Goal: Information Seeking & Learning: Learn about a topic

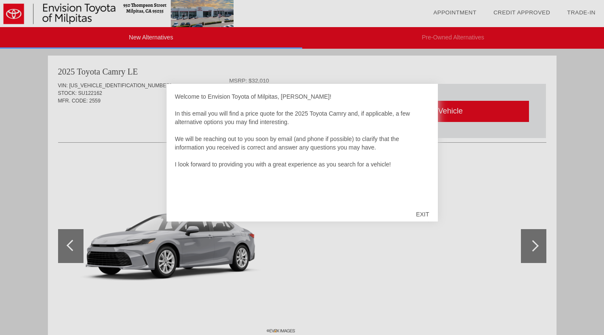
click at [419, 215] on div "EXIT" at bounding box center [422, 214] width 30 height 25
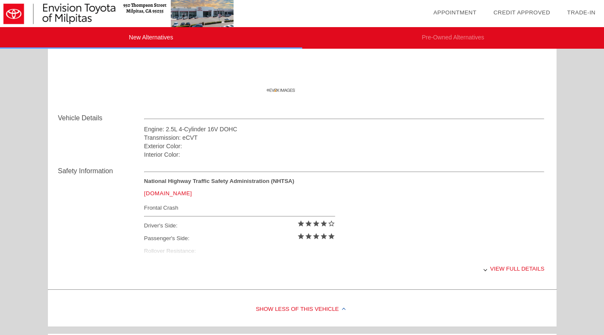
scroll to position [297, 0]
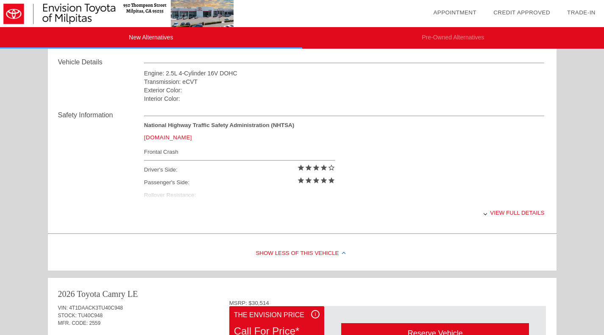
click at [491, 211] on div "View full details" at bounding box center [344, 213] width 400 height 21
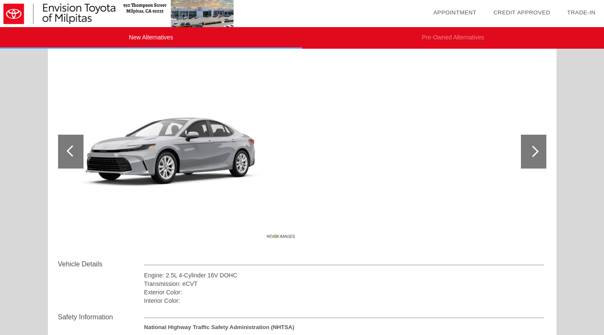
scroll to position [85, 0]
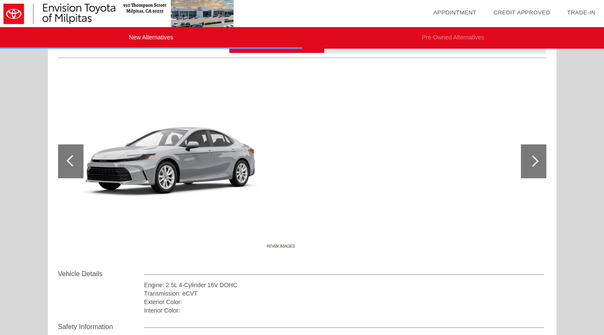
click at [529, 158] on div at bounding box center [532, 160] width 11 height 11
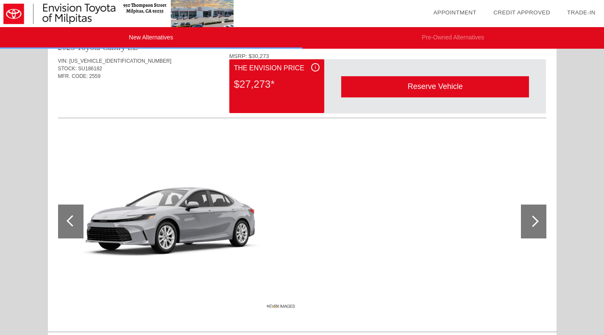
scroll to position [1059, 0]
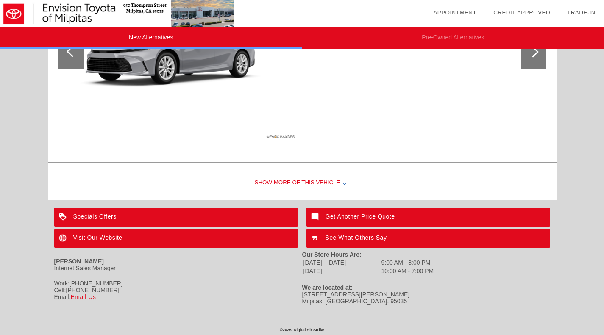
click at [140, 216] on div "Specials Offers" at bounding box center [176, 217] width 244 height 19
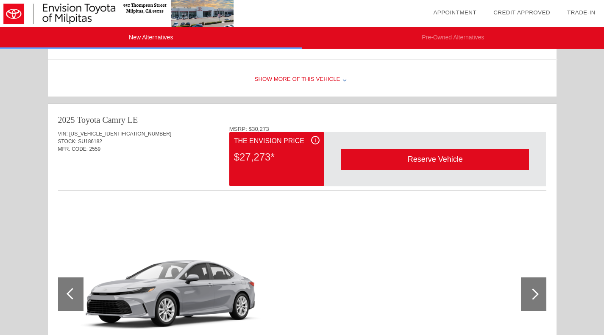
scroll to position [847, 0]
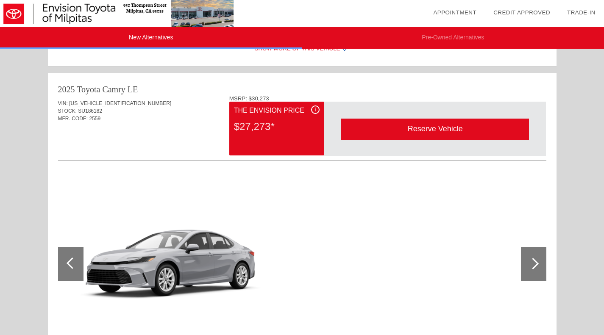
drag, startPoint x: 57, startPoint y: 86, endPoint x: 316, endPoint y: 148, distance: 265.7
click at [316, 148] on div "2025 Toyota Camry LE VIN: 4T1DAACK4SU186182 STOCK: SU186182 MFR. CODE: 2559 i" at bounding box center [302, 222] width 508 height 298
copy div "2025 Toyota Camry LE VIN: 4T1DAACK4SU186182 STOCK: SU186182 MFR. CODE: 2559 MSR…"
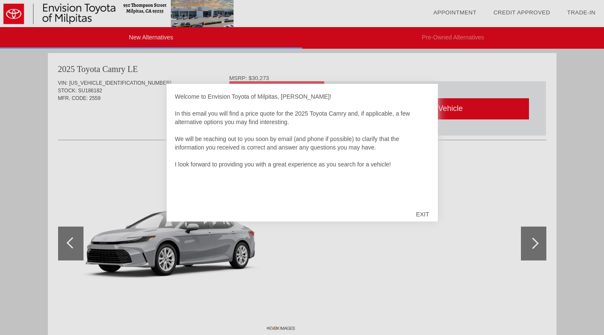
click at [425, 212] on div "EXIT" at bounding box center [422, 214] width 30 height 25
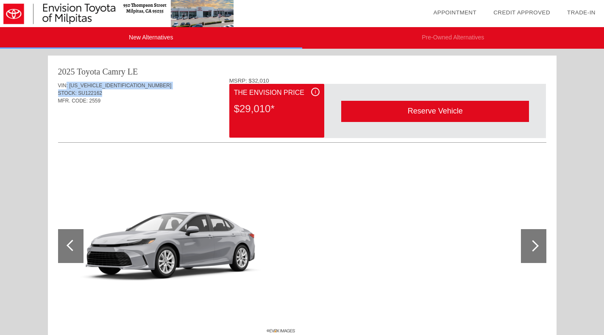
drag, startPoint x: 66, startPoint y: 87, endPoint x: 127, endPoint y: 95, distance: 62.0
click at [127, 95] on div "VIN: [US_VEHICLE_IDENTIFICATION_NUMBER] STOCK: SU122162 MFR. CODE: 2559" at bounding box center [302, 98] width 488 height 40
click at [175, 106] on div "VIN: [US_VEHICLE_IDENTIFICATION_NUMBER] STOCK: SU122162 MFR. CODE: 2559" at bounding box center [302, 98] width 488 height 40
drag, startPoint x: 54, startPoint y: 63, endPoint x: 289, endPoint y: 112, distance: 239.8
click at [289, 112] on div "2025 Toyota Camry LE VIN: [US_VEHICLE_IDENTIFICATION_NUMBER] STOCK: SU122162 MF…" at bounding box center [302, 291] width 508 height 472
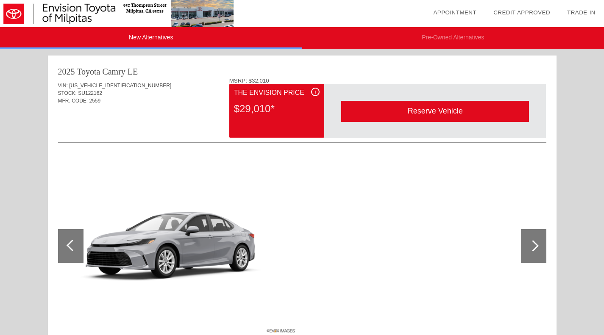
copy div "2025 Toyota Camry LE VIN: [US_VEHICLE_IDENTIFICATION_NUMBER] STOCK: SU122162 MF…"
